Goal: Navigation & Orientation: Find specific page/section

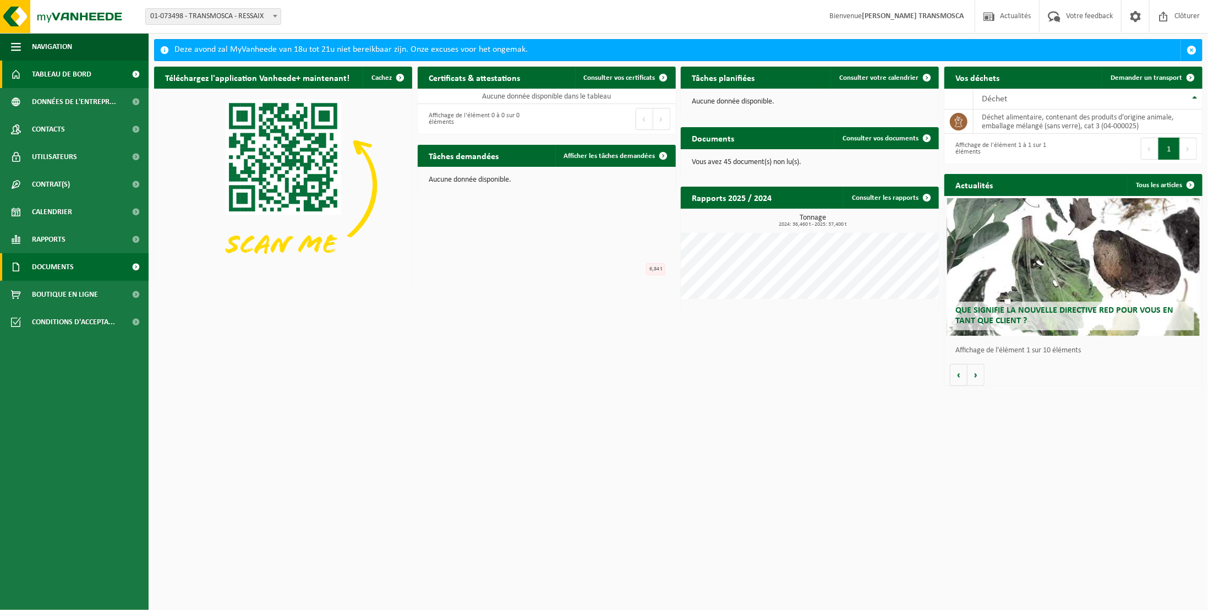
click at [67, 265] on span "Documents" at bounding box center [53, 267] width 42 height 28
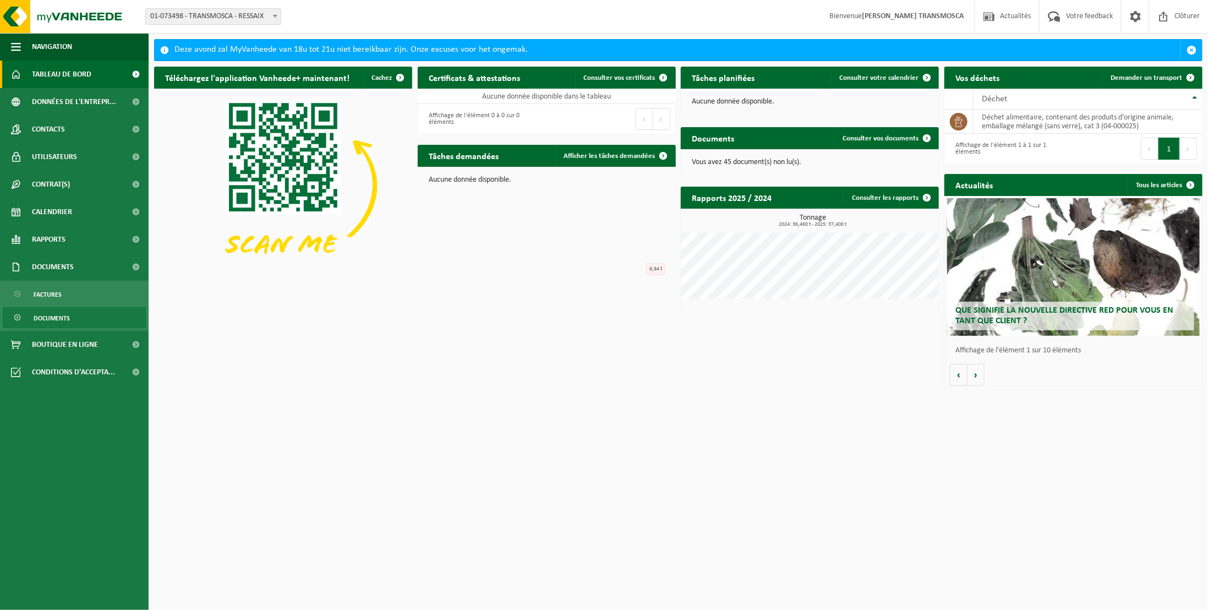
click at [56, 314] on span "Documents" at bounding box center [52, 318] width 36 height 21
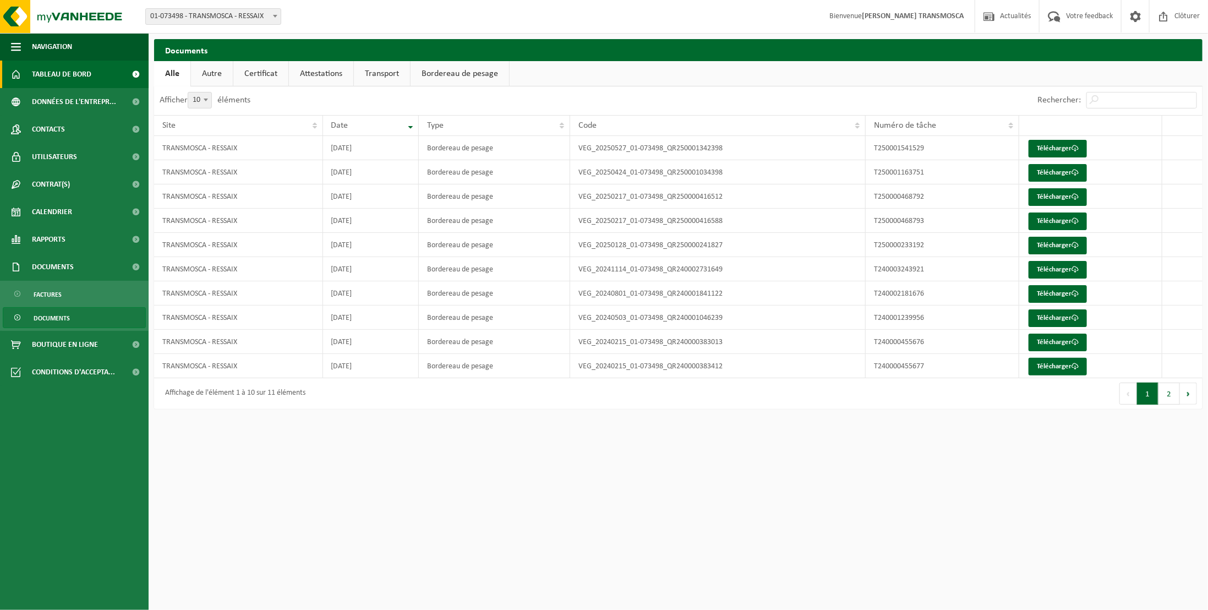
click at [74, 78] on span "Tableau de bord" at bounding box center [61, 75] width 59 height 28
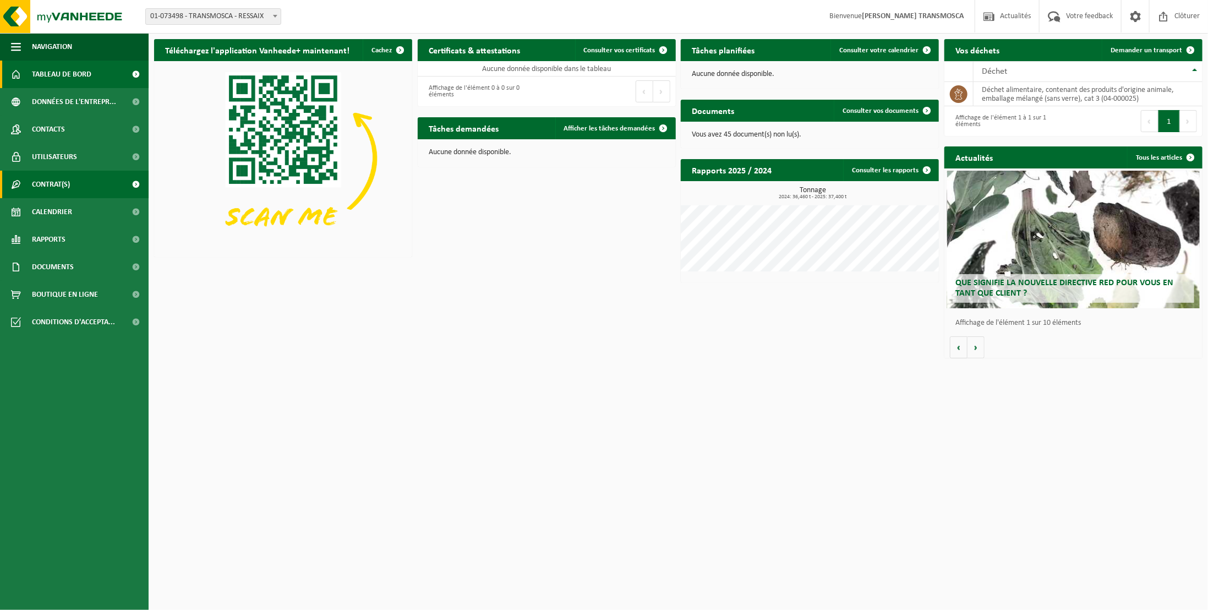
click at [66, 179] on span "Contrat(s)" at bounding box center [51, 185] width 38 height 28
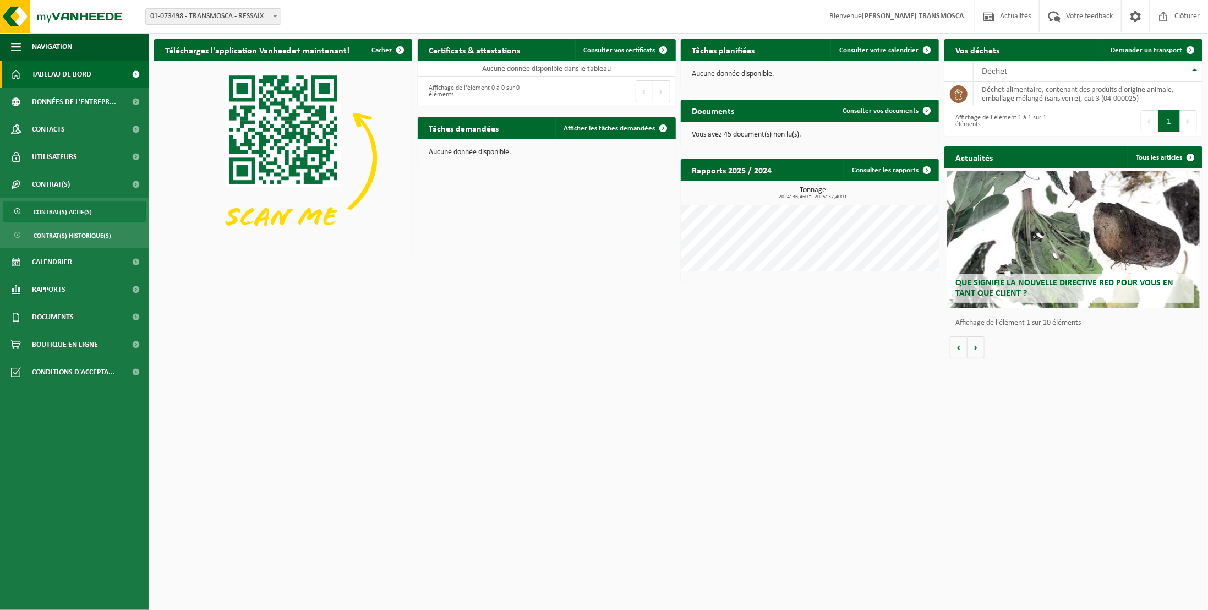
click at [79, 219] on span "Contrat(s) actif(s)" at bounding box center [63, 211] width 58 height 21
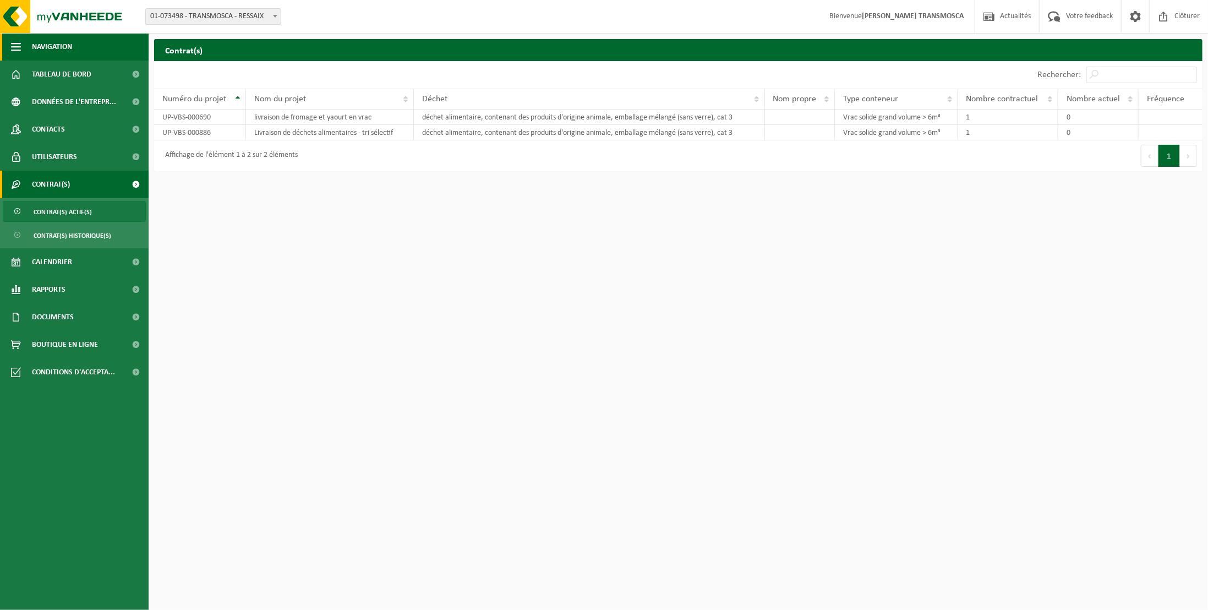
click at [75, 42] on button "Navigation" at bounding box center [74, 47] width 149 height 28
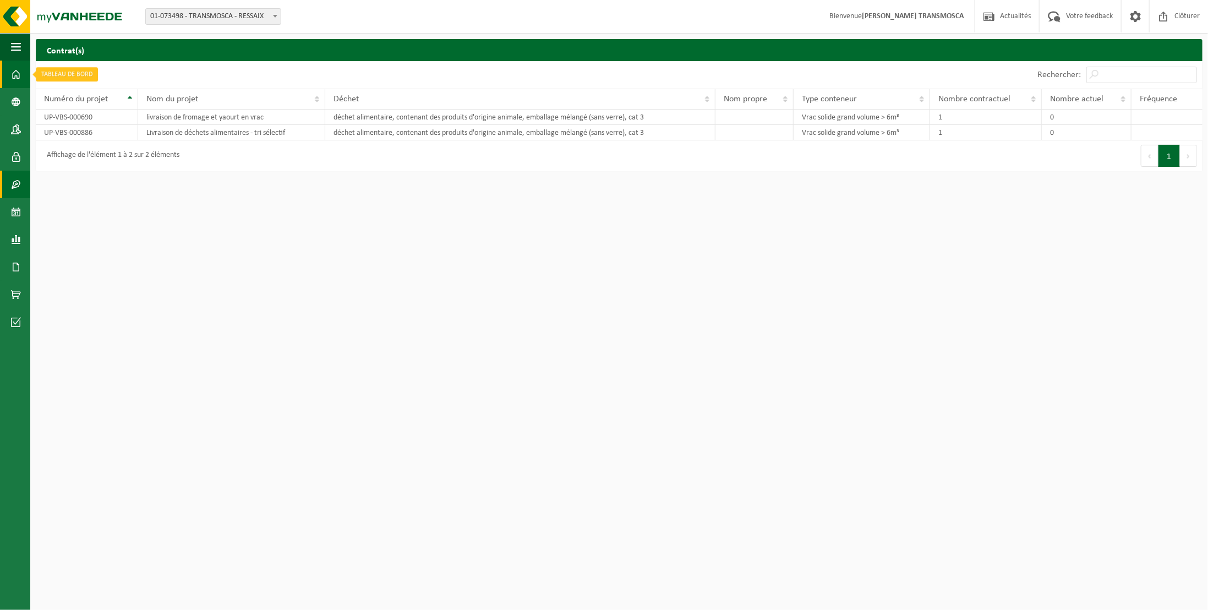
click at [20, 72] on span at bounding box center [16, 75] width 10 height 28
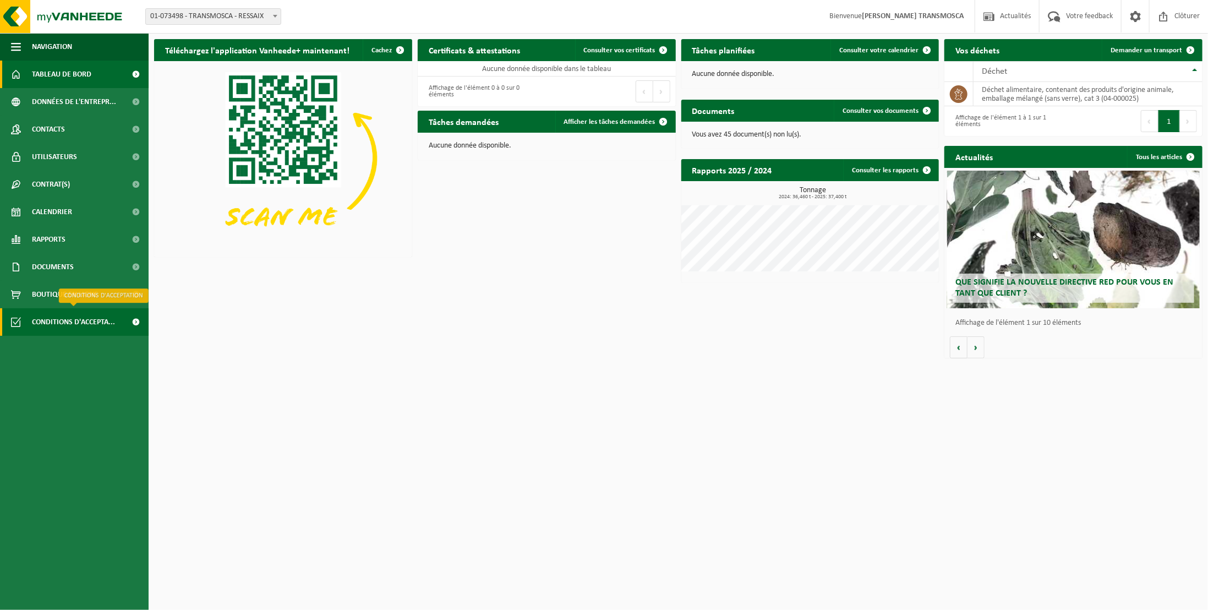
click at [95, 321] on span "Conditions d'accepta..." at bounding box center [73, 322] width 83 height 28
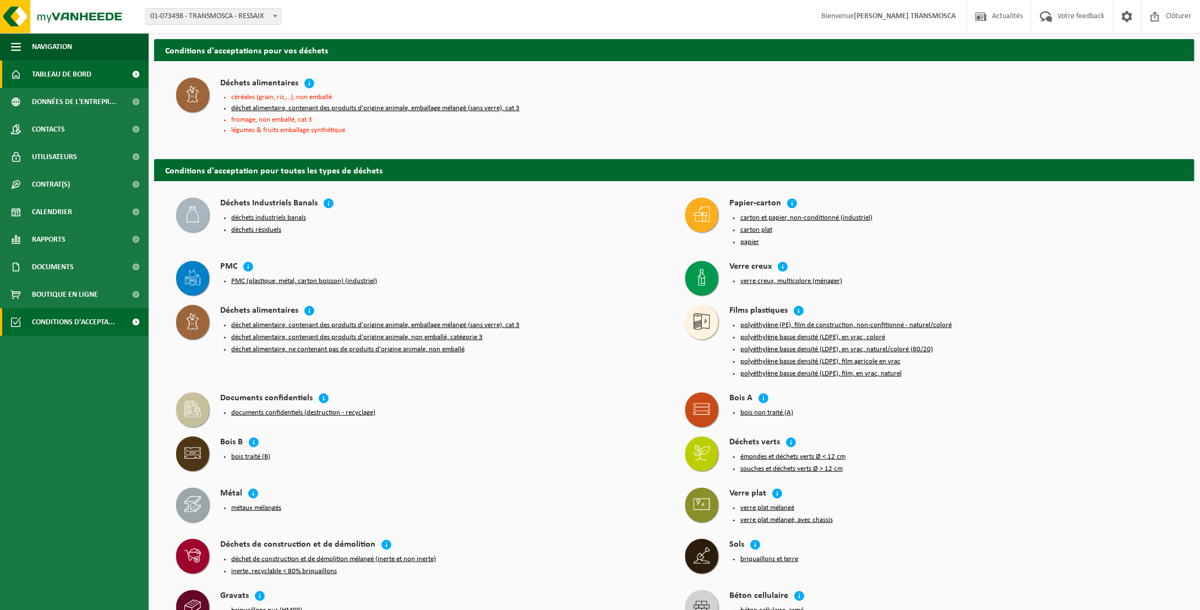
click at [59, 79] on span "Tableau de bord" at bounding box center [61, 75] width 59 height 28
